Goal: Information Seeking & Learning: Find specific fact

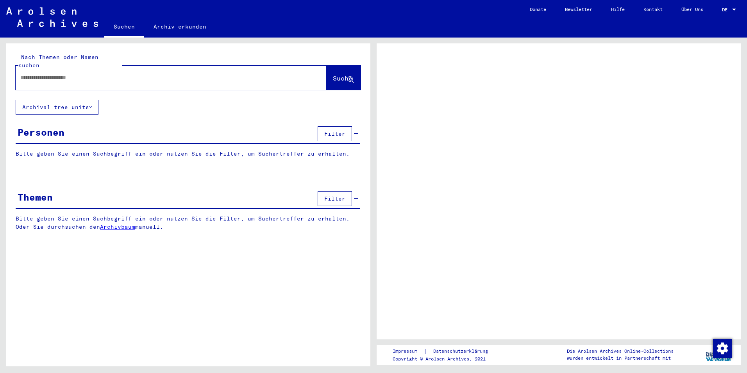
click at [57, 75] on div at bounding box center [162, 78] width 292 height 18
click at [58, 73] on div at bounding box center [162, 78] width 292 height 18
click at [58, 73] on input "text" at bounding box center [163, 77] width 287 height 8
click at [727, 10] on span "DE" at bounding box center [726, 9] width 9 height 5
click at [724, 11] on span "DE" at bounding box center [726, 9] width 9 height 5
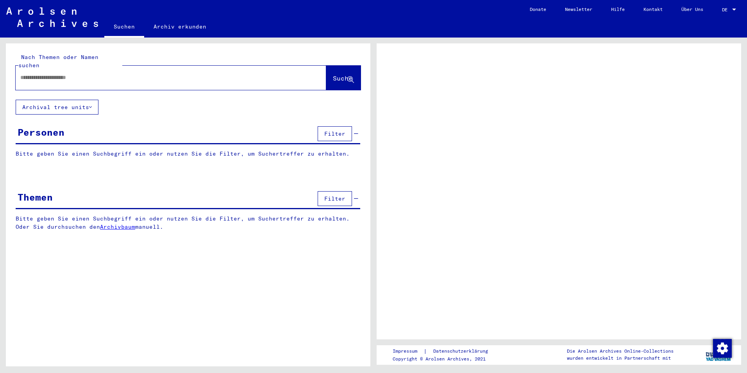
click at [722, 7] on span "DE" at bounding box center [726, 9] width 9 height 5
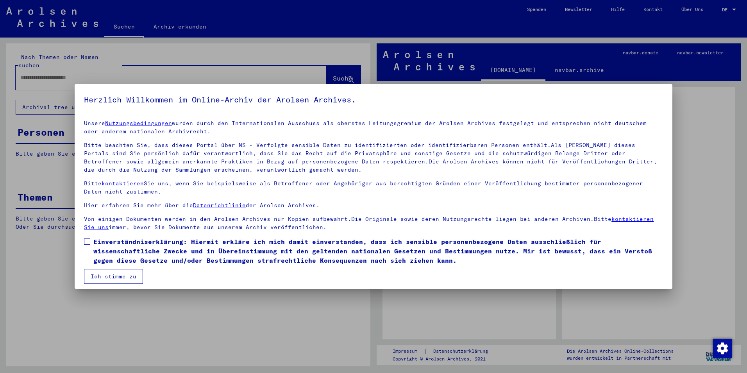
click at [85, 244] on span at bounding box center [87, 241] width 6 height 6
click at [102, 277] on button "Ich stimme zu" at bounding box center [113, 276] width 59 height 15
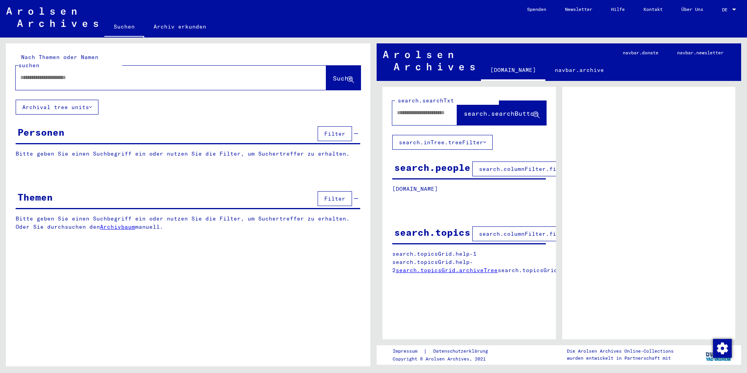
click at [722, 8] on span "DE" at bounding box center [726, 9] width 9 height 5
click at [718, 12] on span "English" at bounding box center [714, 14] width 19 height 6
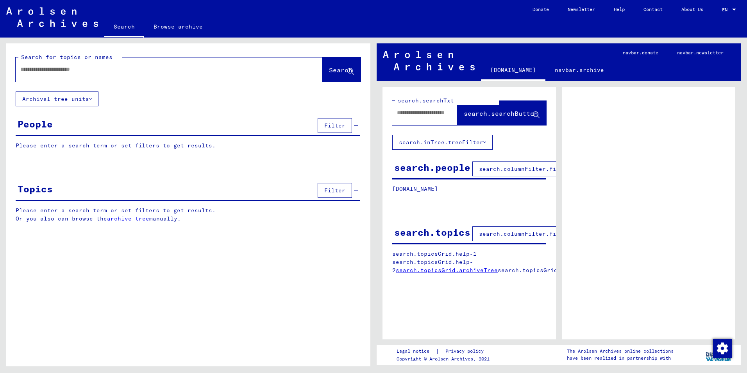
drag, startPoint x: 119, startPoint y: 60, endPoint x: 115, endPoint y: 71, distance: 11.5
click at [118, 61] on div "Search for topics or names" at bounding box center [70, 57] width 104 height 8
click at [115, 71] on input "text" at bounding box center [161, 69] width 283 height 8
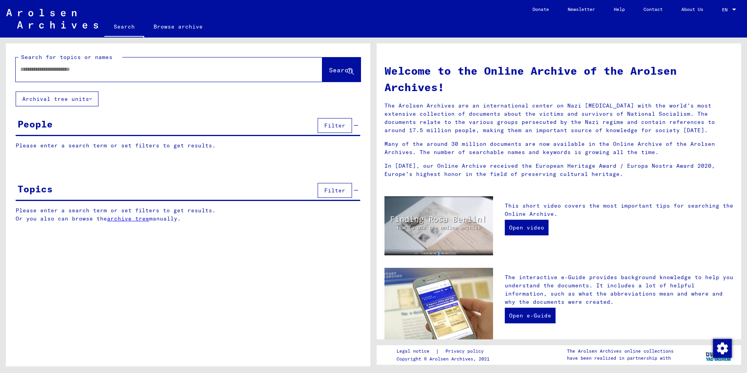
click at [118, 75] on div at bounding box center [157, 70] width 283 height 18
click at [60, 81] on div at bounding box center [169, 69] width 307 height 24
click at [58, 70] on input "text" at bounding box center [159, 69] width 279 height 8
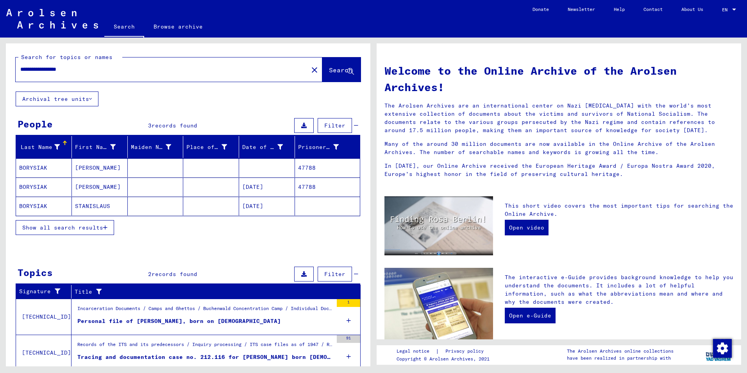
click at [45, 229] on span "Show all search results" at bounding box center [62, 227] width 81 height 7
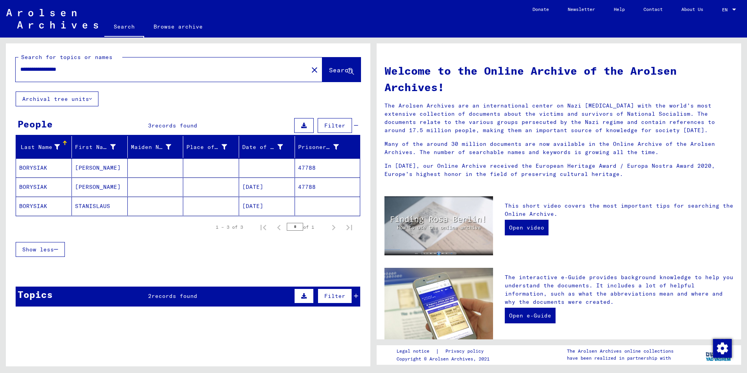
click at [43, 168] on mat-cell "BORYSIAK" at bounding box center [44, 167] width 56 height 19
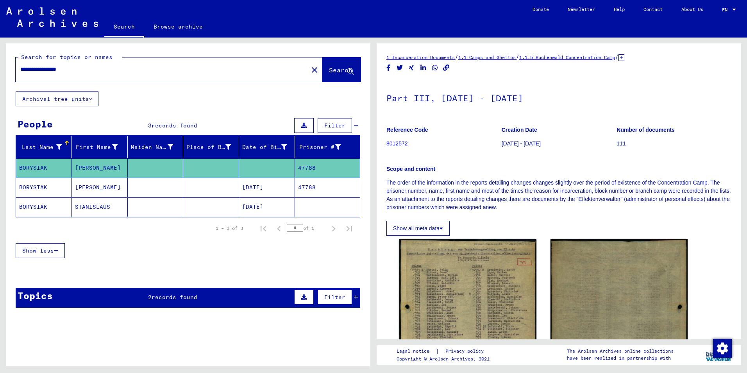
drag, startPoint x: 53, startPoint y: 70, endPoint x: 0, endPoint y: 47, distance: 57.6
click at [0, 50] on html "**********" at bounding box center [373, 186] width 747 height 373
type input "********"
